Goal: Task Accomplishment & Management: Manage account settings

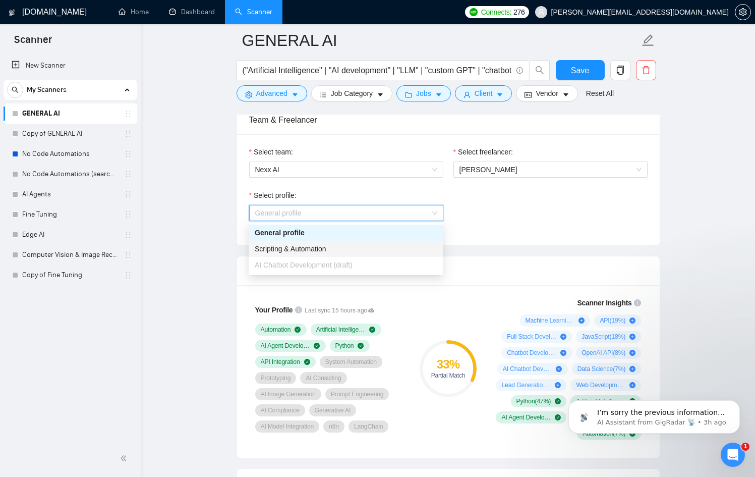
scroll to position [2, 0]
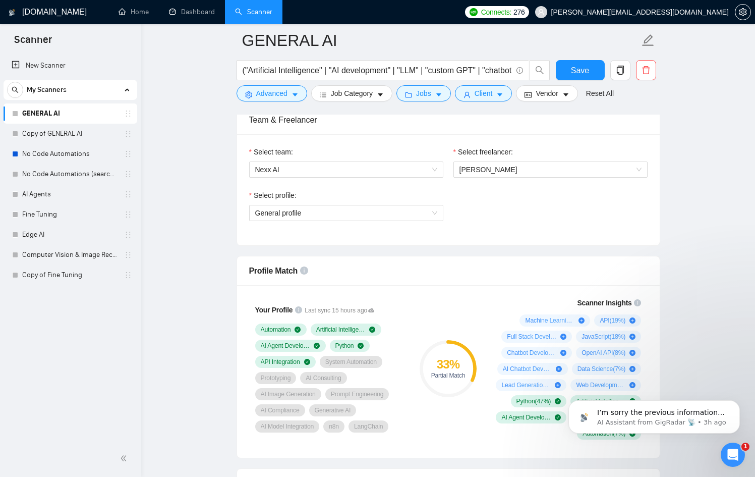
click at [489, 215] on div "Select profile: General profile" at bounding box center [448, 211] width 409 height 43
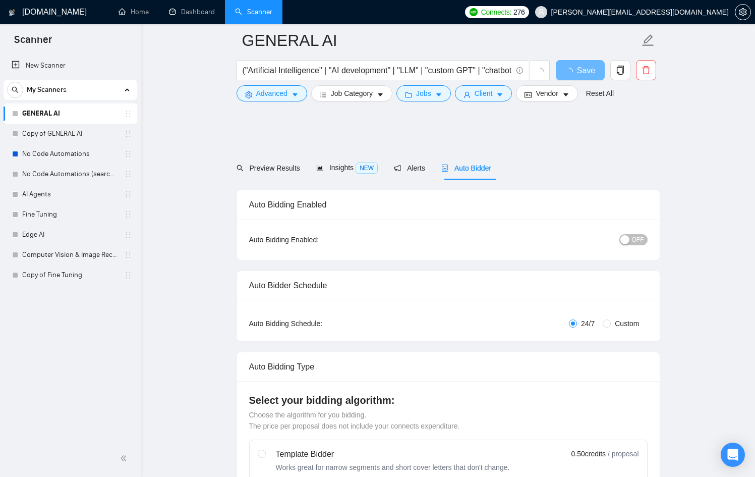
scroll to position [516, 0]
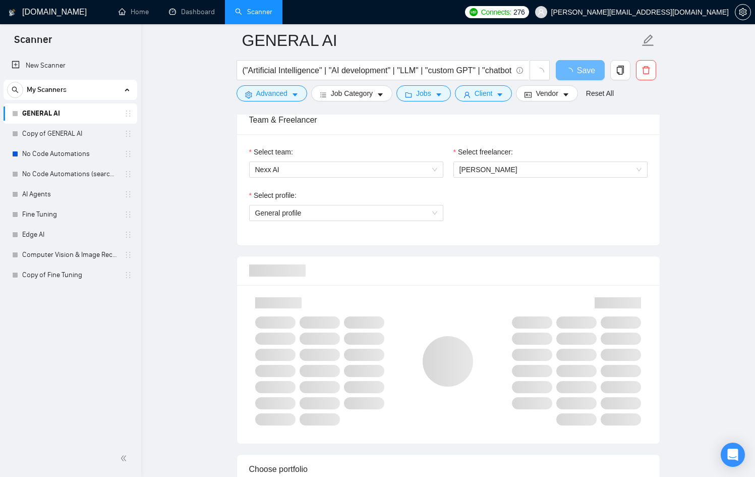
click at [320, 211] on span "General profile" at bounding box center [346, 212] width 182 height 15
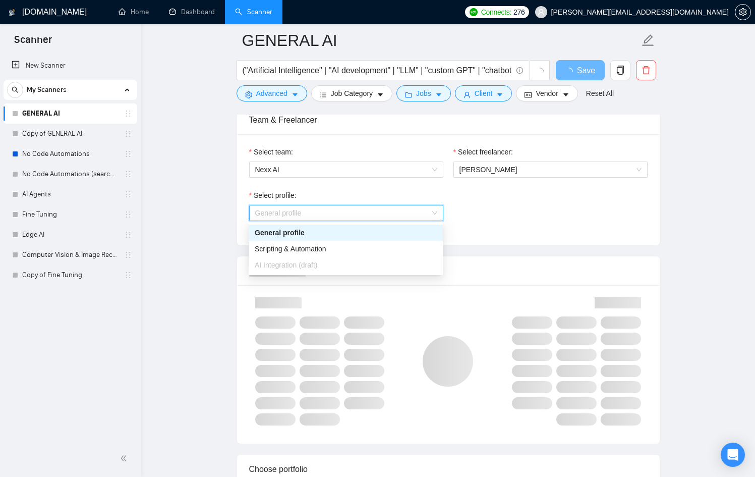
click at [320, 211] on span "General profile" at bounding box center [346, 212] width 182 height 15
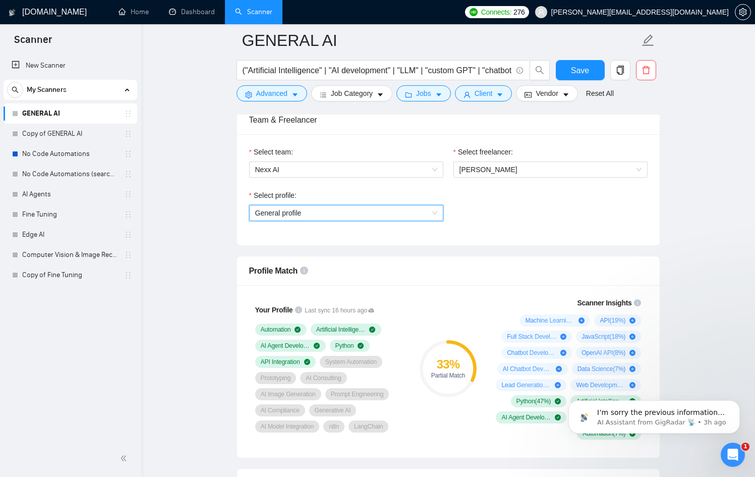
scroll to position [0, 0]
